Goal: Obtain resource: Download file/media

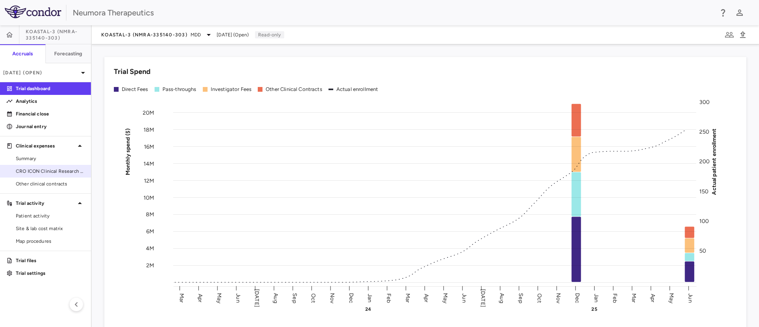
click at [29, 166] on link "CRO ICON Clinical Research Limited" at bounding box center [45, 171] width 91 height 12
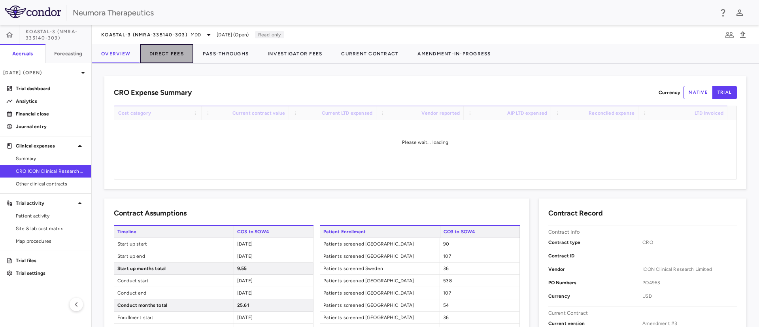
click at [160, 51] on button "Direct Fees" at bounding box center [166, 53] width 53 height 19
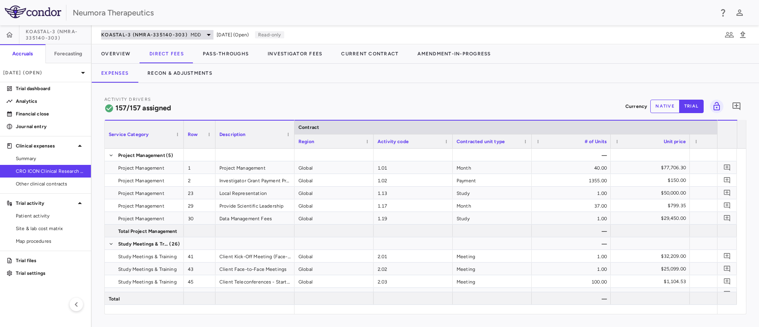
click at [193, 31] on span "MDD" at bounding box center [196, 34] width 10 height 7
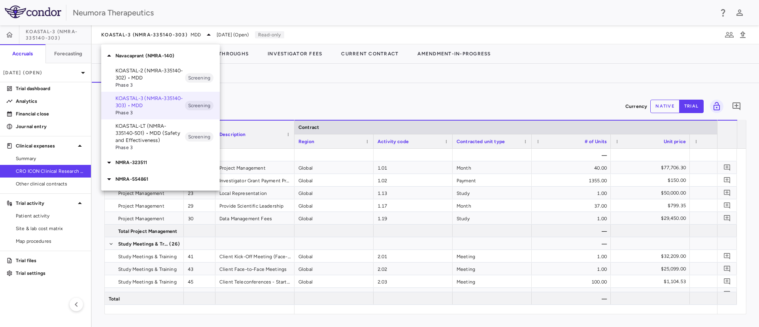
click at [138, 130] on p "KOASTAL-LT (NMRA-335140-501) • MDD (Safety and Effectiveness)" at bounding box center [150, 133] width 70 height 21
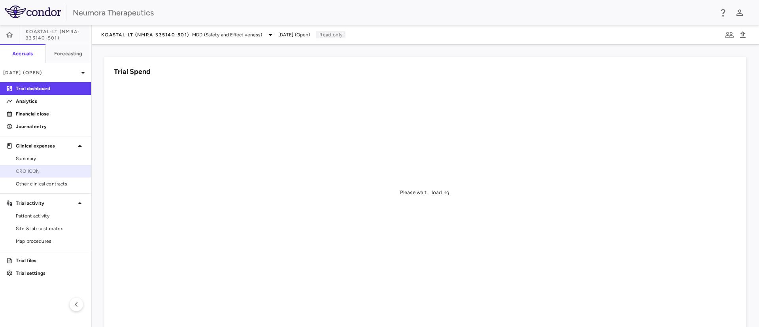
drag, startPoint x: 29, startPoint y: 167, endPoint x: 90, endPoint y: 142, distance: 65.9
click at [28, 167] on link "CRO ICON" at bounding box center [45, 171] width 91 height 12
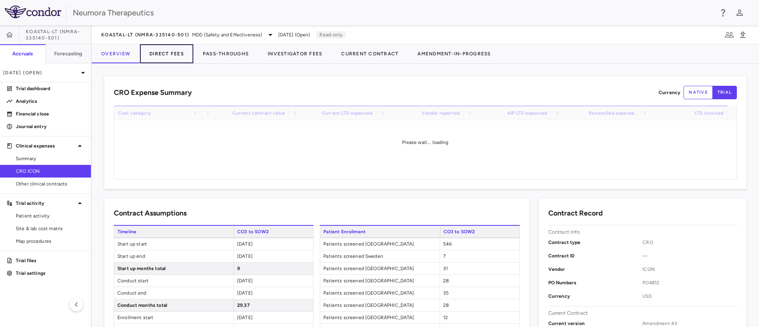
click at [167, 56] on button "Direct Fees" at bounding box center [166, 53] width 53 height 19
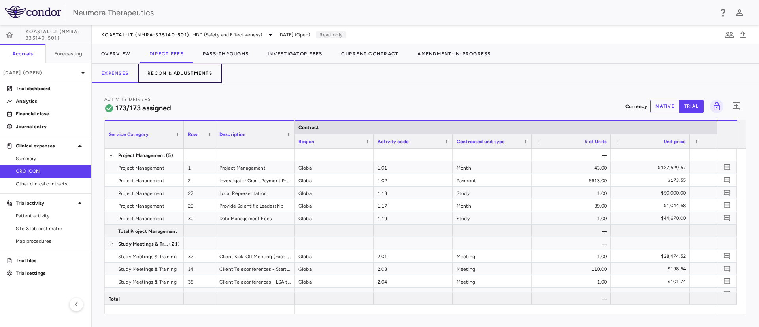
click at [165, 71] on button "Recon & Adjustments" at bounding box center [180, 73] width 84 height 19
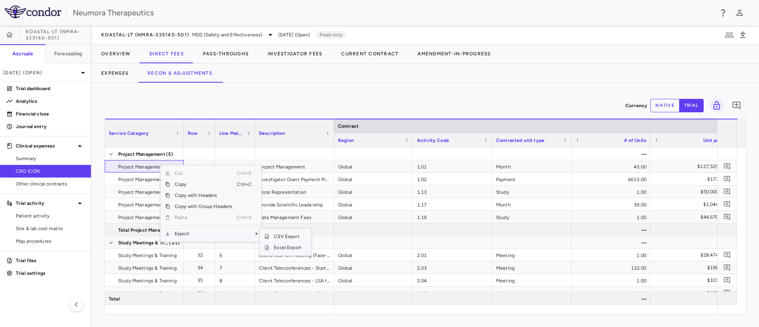
click at [294, 250] on span "Excel Export" at bounding box center [287, 247] width 37 height 11
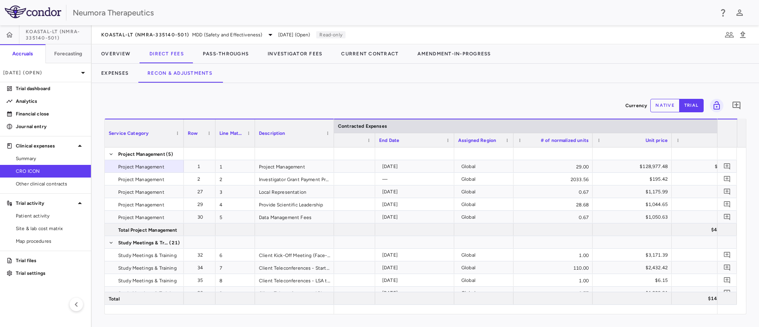
scroll to position [0, 1006]
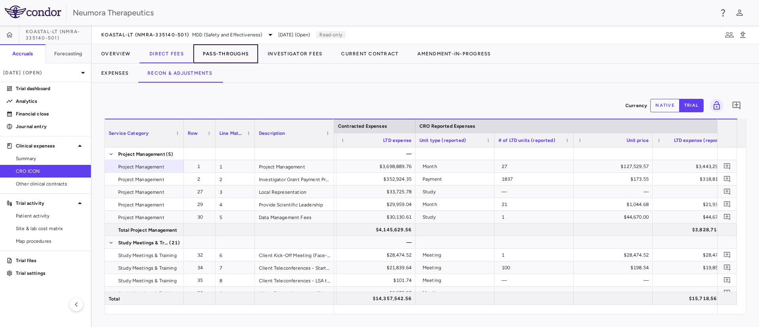
click at [213, 54] on button "Pass-Throughs" at bounding box center [225, 53] width 65 height 19
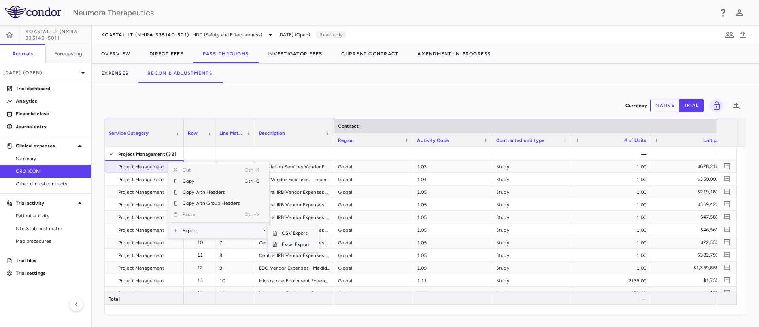
click at [284, 240] on span "Excel Export" at bounding box center [295, 244] width 37 height 11
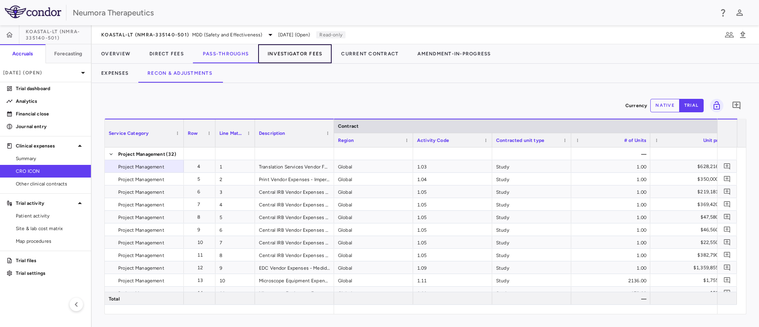
click at [283, 53] on button "Investigator Fees" at bounding box center [295, 53] width 74 height 19
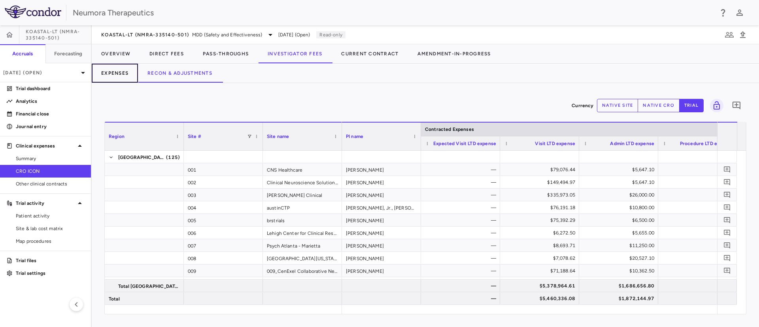
click at [110, 68] on button "Expenses" at bounding box center [115, 73] width 46 height 19
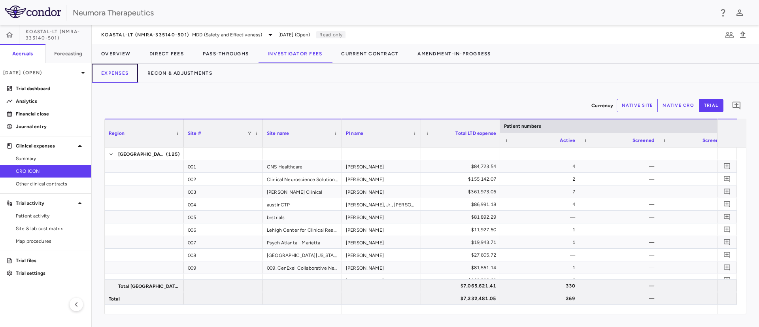
scroll to position [0, 328]
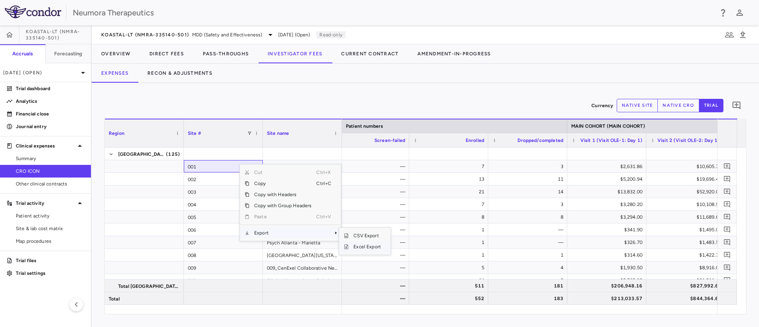
click at [369, 244] on span "Excel Export" at bounding box center [367, 246] width 37 height 11
